Goal: Task Accomplishment & Management: Use online tool/utility

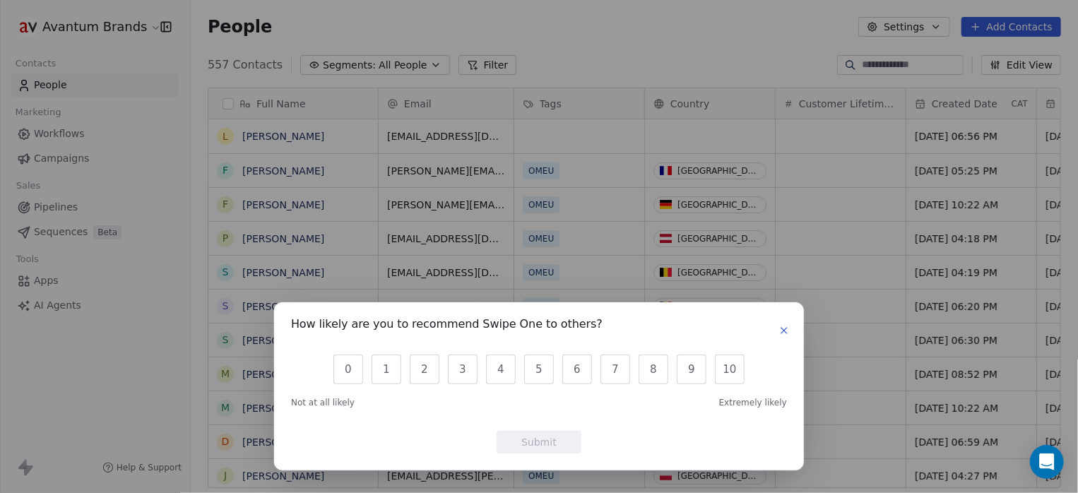
scroll to position [11, 11]
click at [787, 328] on icon "button" at bounding box center [784, 331] width 6 height 6
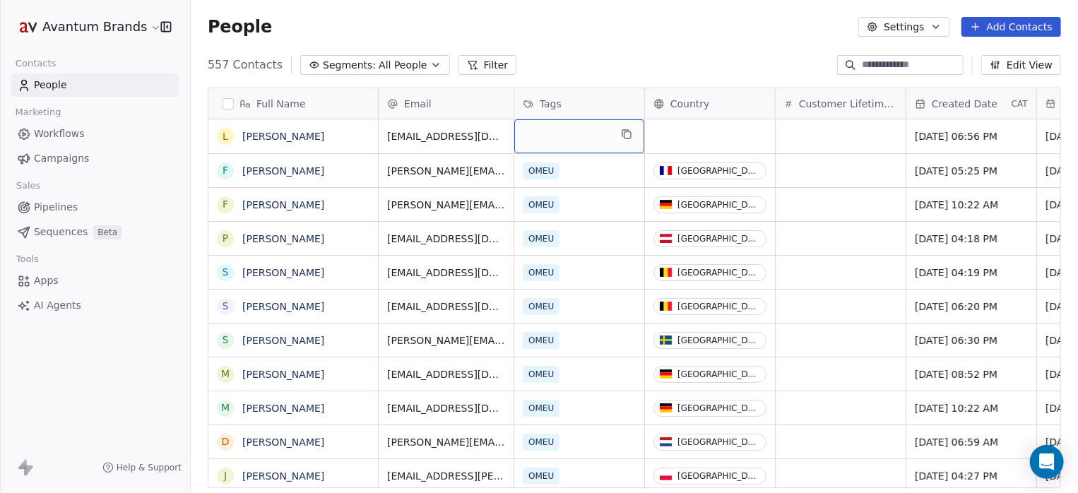
click at [577, 133] on div "grid" at bounding box center [579, 136] width 130 height 34
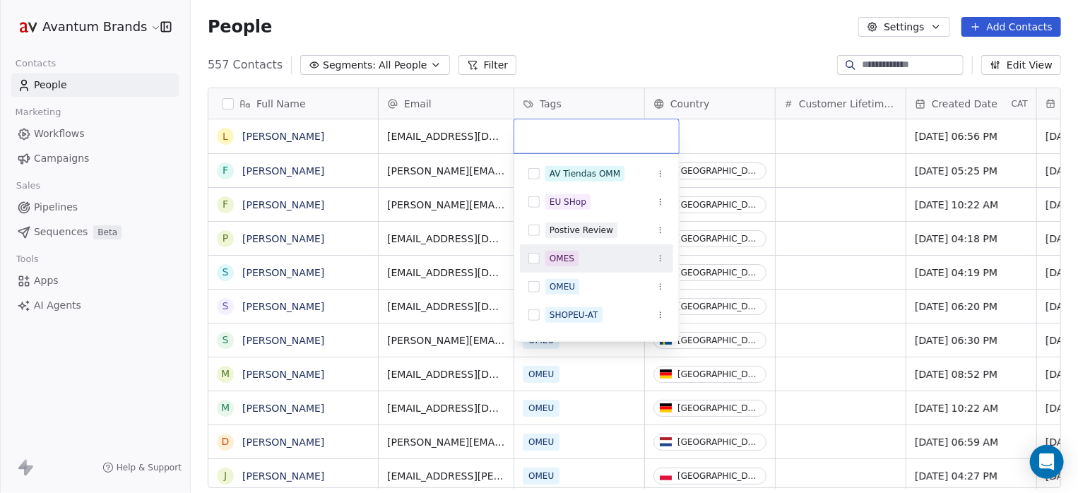
click at [529, 261] on button "Suggestions" at bounding box center [534, 258] width 11 height 11
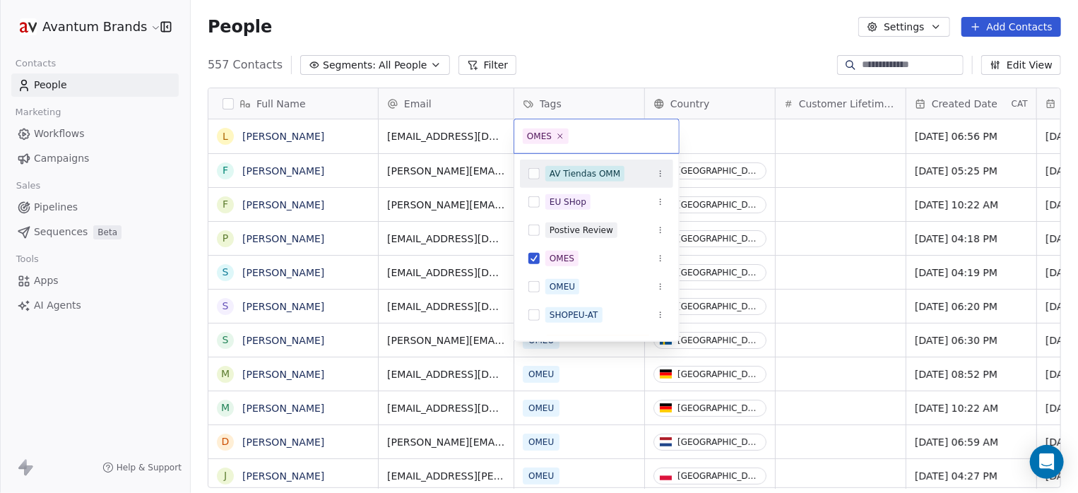
click at [651, 6] on html "Avantum Brands Contacts People Marketing Workflows Campaigns Sales Pipelines Se…" at bounding box center [539, 246] width 1078 height 493
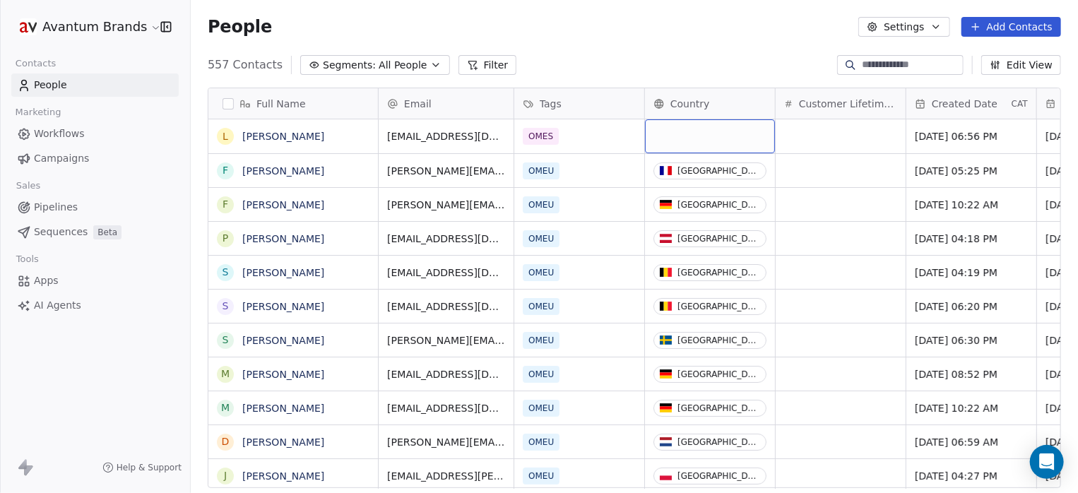
click at [696, 131] on div "grid" at bounding box center [710, 136] width 130 height 34
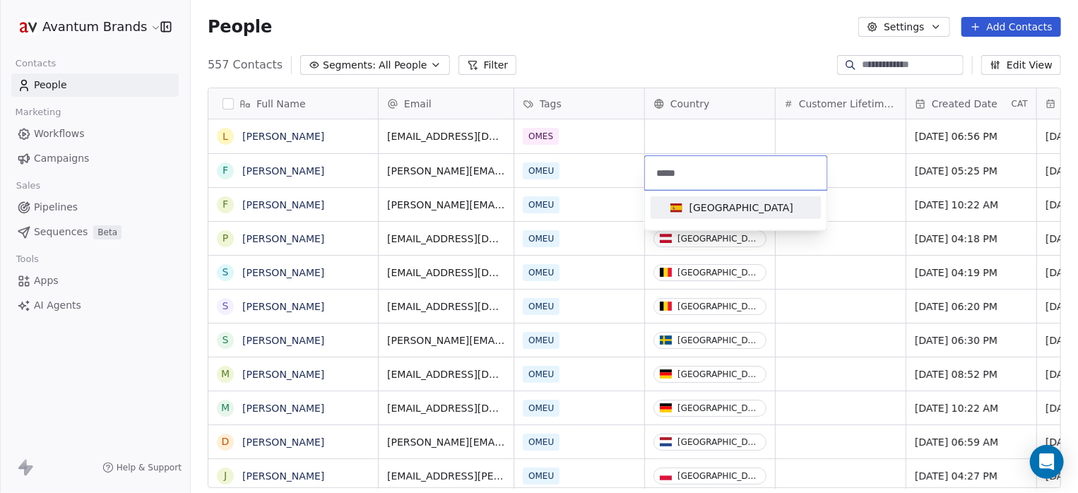
type input "*****"
click at [703, 212] on div "[GEOGRAPHIC_DATA]" at bounding box center [742, 208] width 104 height 14
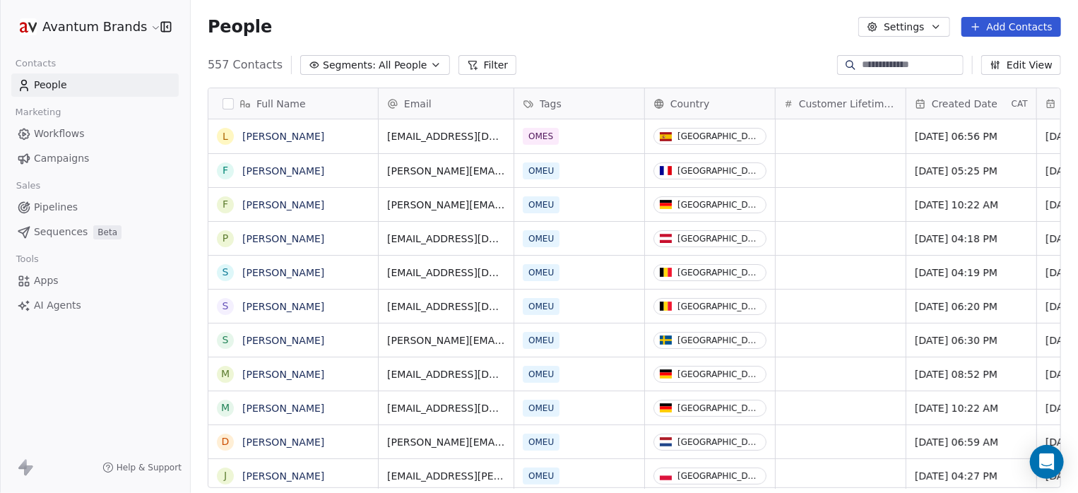
click at [579, 37] on div "People Settings Add Contacts" at bounding box center [634, 27] width 887 height 54
click at [76, 139] on span "Workflows" at bounding box center [59, 133] width 51 height 15
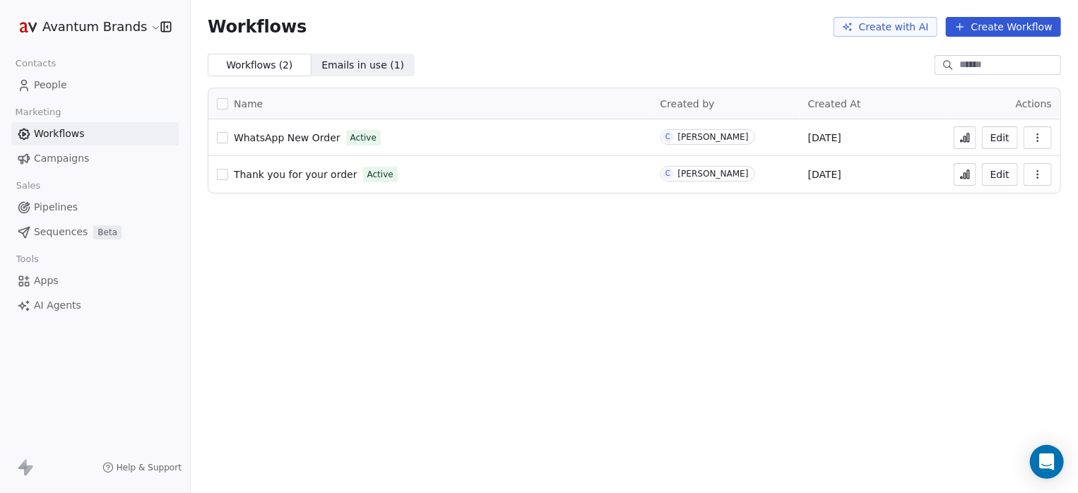
click at [967, 136] on icon at bounding box center [965, 139] width 2 height 6
